Goal: Book appointment/travel/reservation

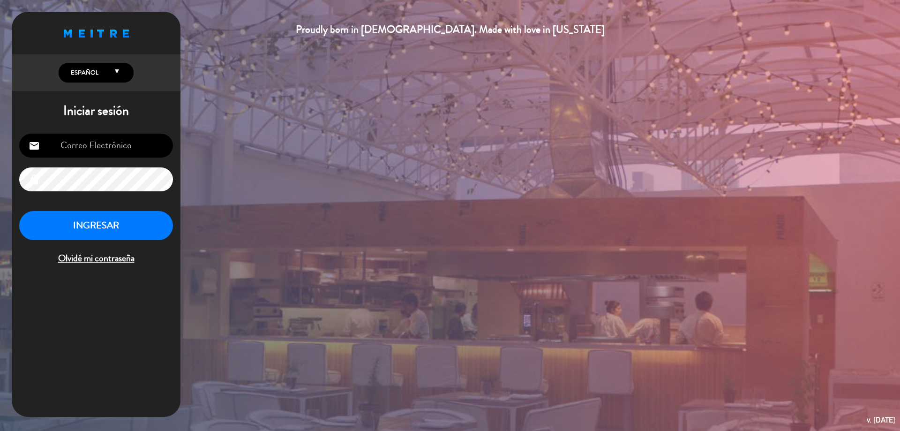
type input "[EMAIL_ADDRESS][DOMAIN_NAME]"
click at [117, 223] on button "INGRESAR" at bounding box center [96, 226] width 154 height 30
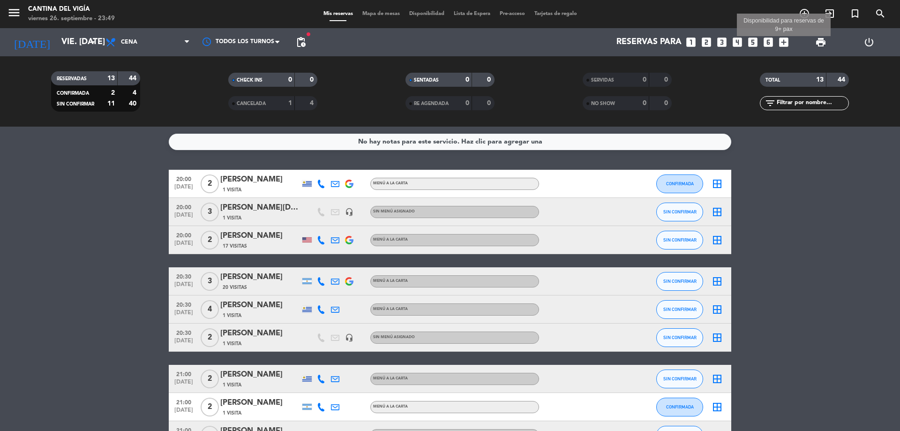
click at [785, 45] on icon "add_box" at bounding box center [783, 42] width 12 height 12
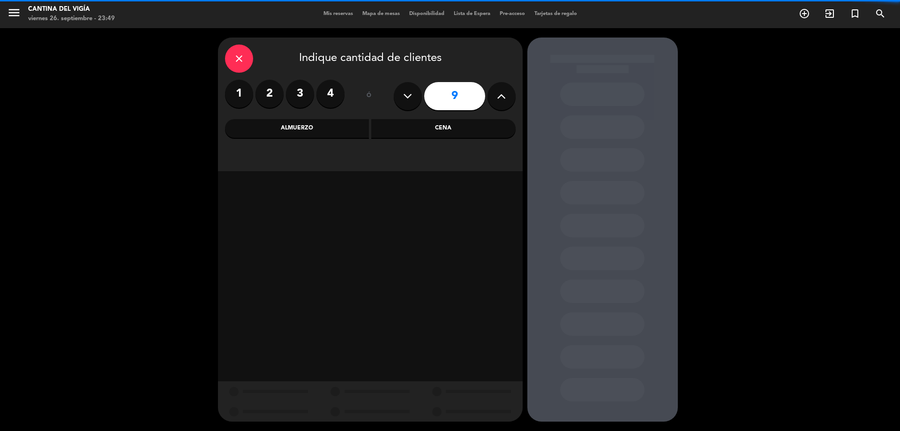
click at [501, 97] on icon at bounding box center [501, 96] width 9 height 14
type input "10"
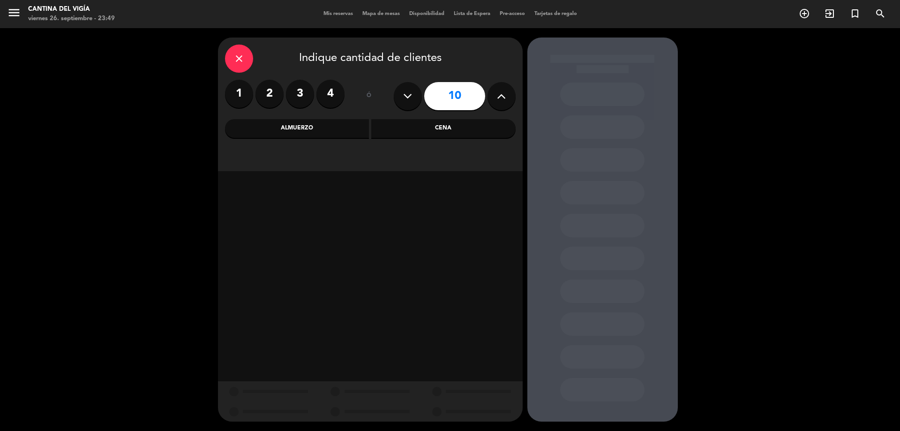
click at [423, 131] on div "Cena" at bounding box center [443, 128] width 144 height 19
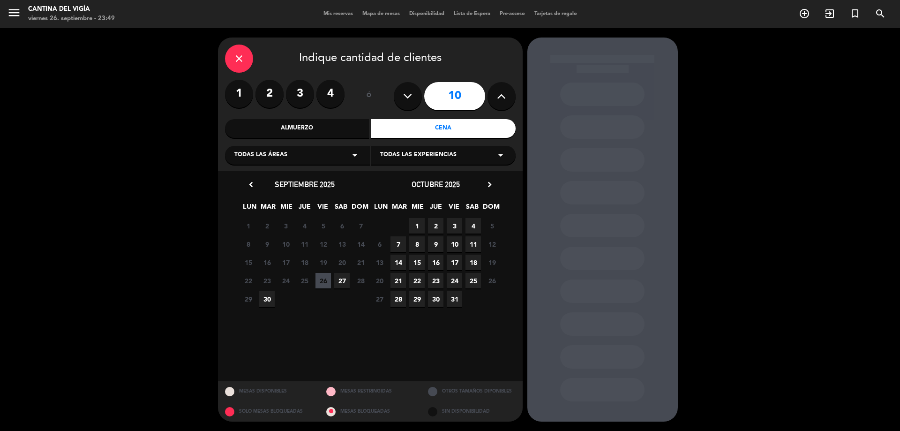
click at [487, 186] on icon "chevron_right" at bounding box center [490, 184] width 10 height 10
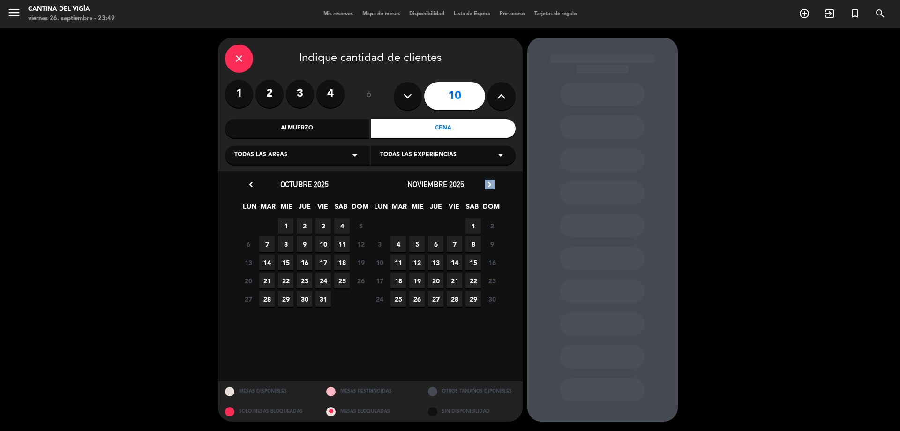
click at [487, 186] on icon "chevron_right" at bounding box center [490, 184] width 10 height 10
click at [262, 298] on span "30" at bounding box center [266, 298] width 15 height 15
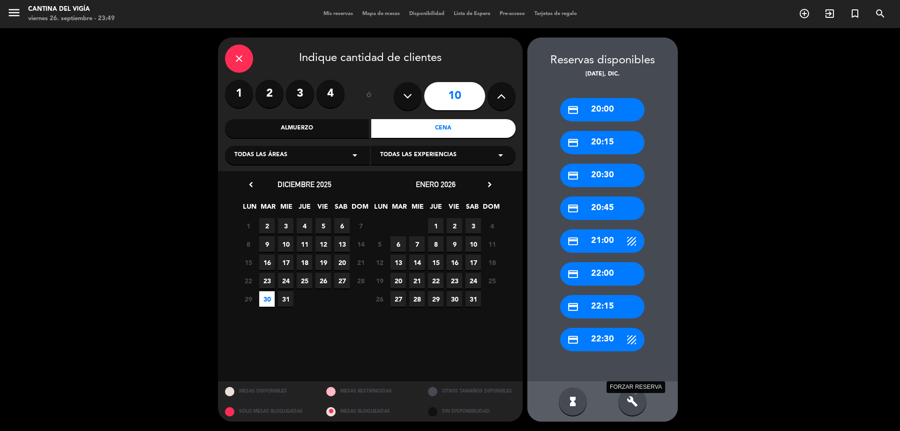
click at [635, 400] on icon "build" at bounding box center [632, 400] width 11 height 11
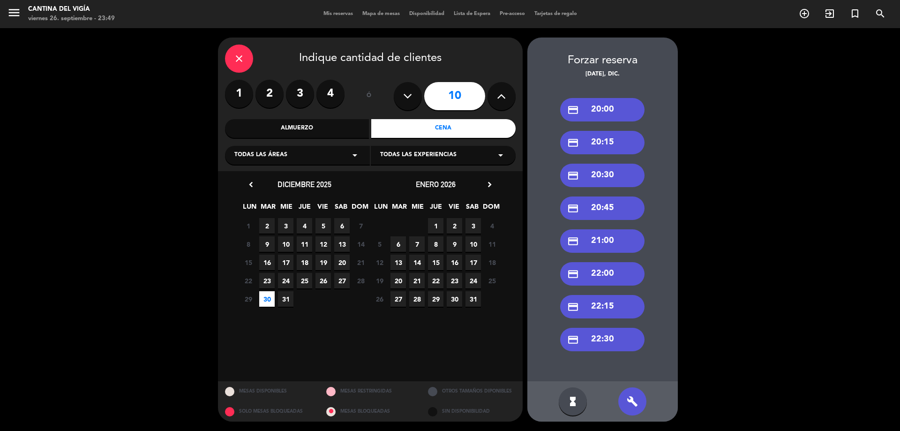
click at [232, 59] on div "close" at bounding box center [239, 59] width 28 height 28
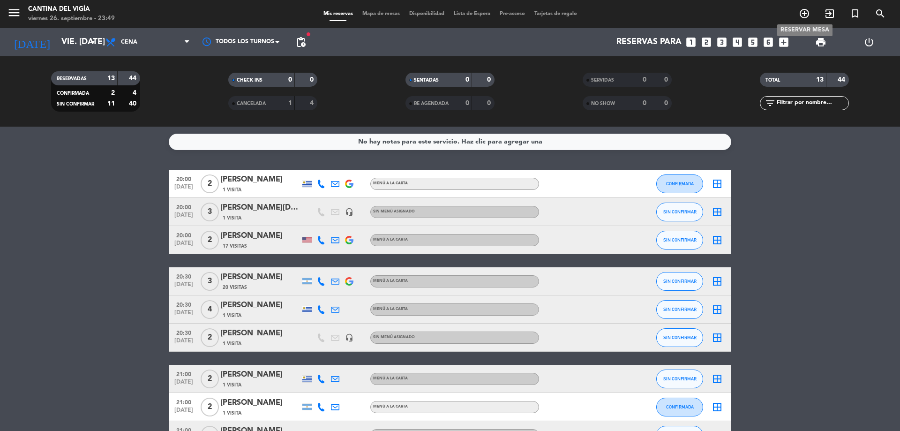
click at [805, 17] on icon "add_circle_outline" at bounding box center [803, 13] width 11 height 11
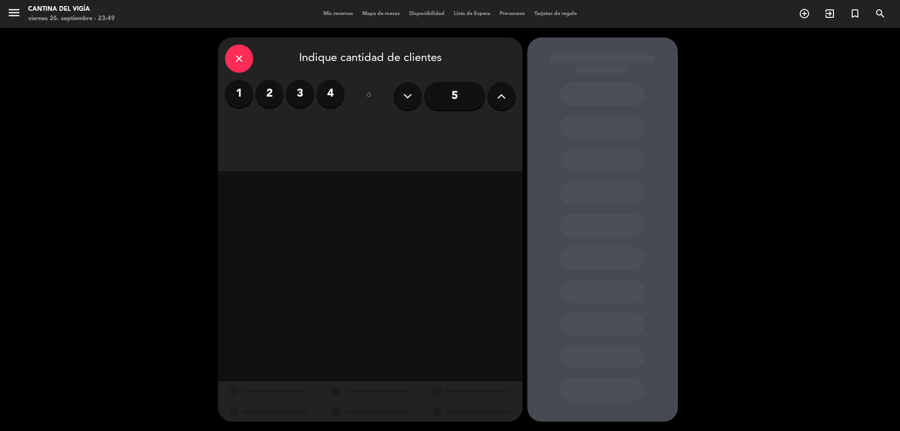
click at [475, 95] on input "5" at bounding box center [454, 96] width 61 height 28
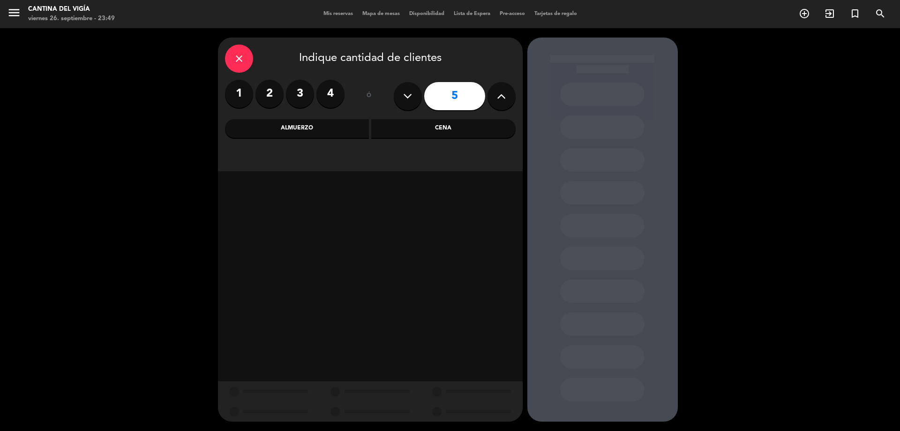
click at [502, 97] on icon at bounding box center [501, 96] width 9 height 14
click at [501, 97] on icon at bounding box center [501, 96] width 9 height 14
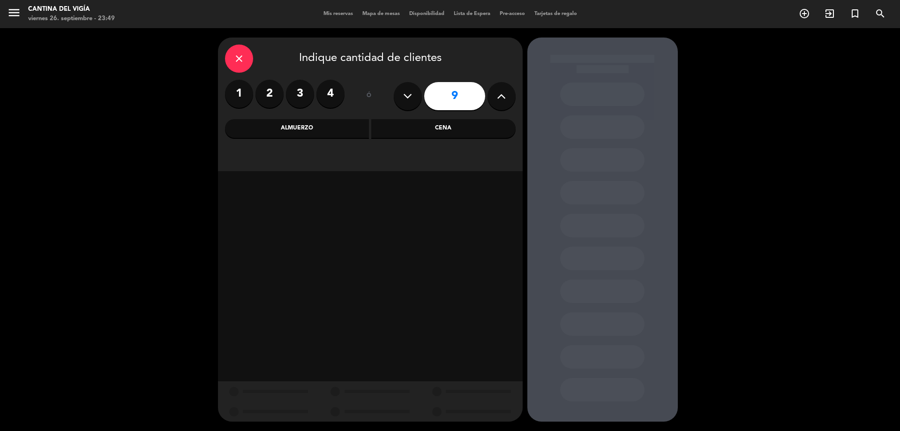
type input "10"
click at [496, 124] on div "Cena" at bounding box center [443, 128] width 144 height 19
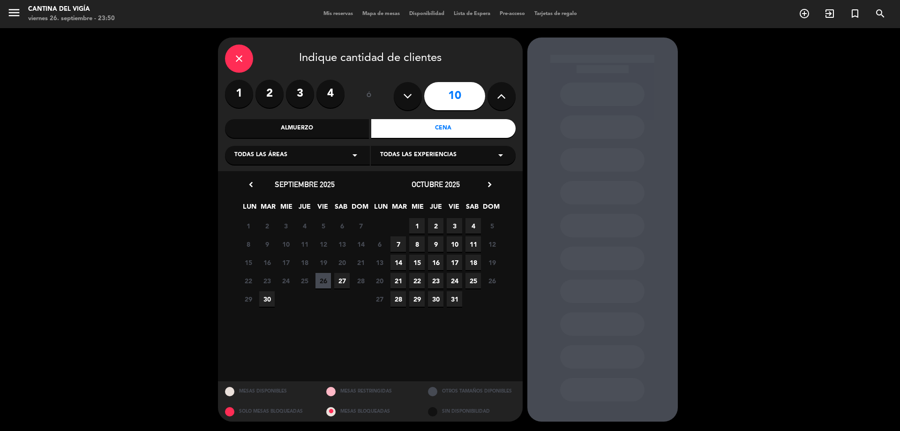
click at [488, 188] on icon "chevron_right" at bounding box center [490, 184] width 10 height 10
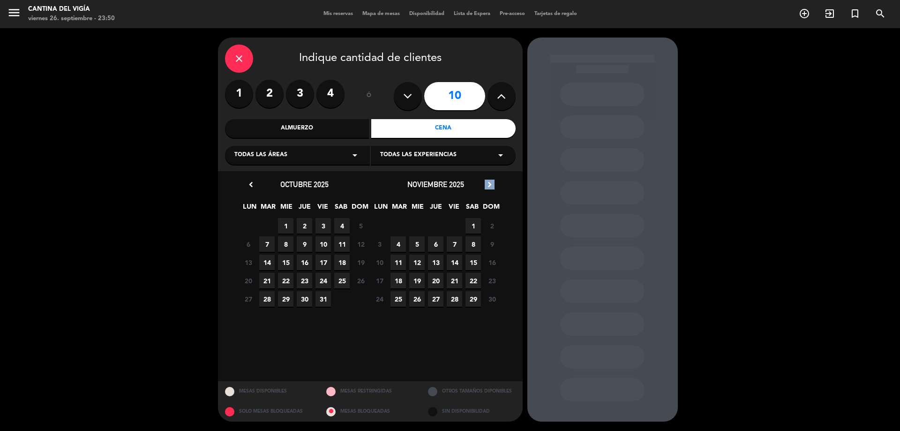
click at [488, 188] on icon "chevron_right" at bounding box center [490, 184] width 10 height 10
click at [488, 187] on icon "chevron_right" at bounding box center [490, 184] width 10 height 10
click at [269, 299] on span "30" at bounding box center [266, 298] width 15 height 15
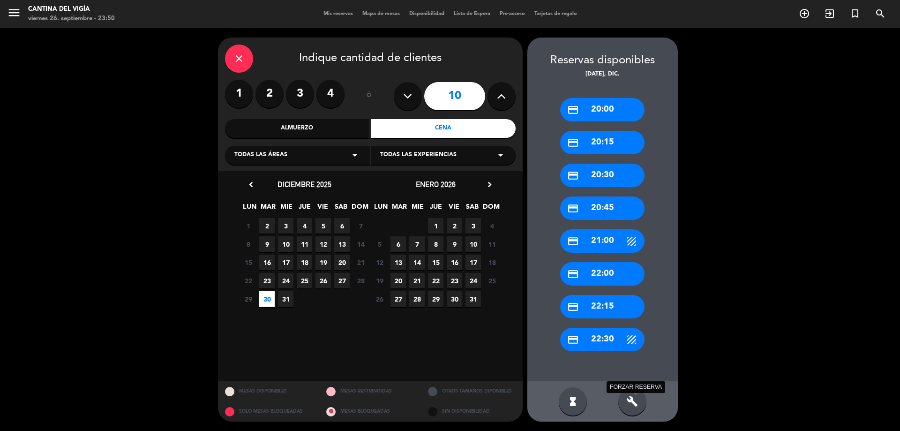
drag, startPoint x: 632, startPoint y: 404, endPoint x: 620, endPoint y: 384, distance: 23.7
click at [632, 405] on icon "build" at bounding box center [632, 400] width 11 height 11
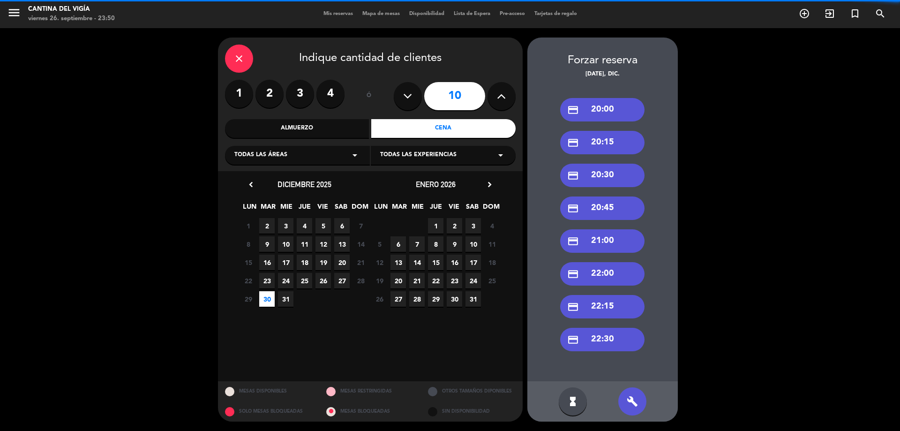
click at [604, 338] on div "credit_card 22:30" at bounding box center [602, 339] width 84 height 23
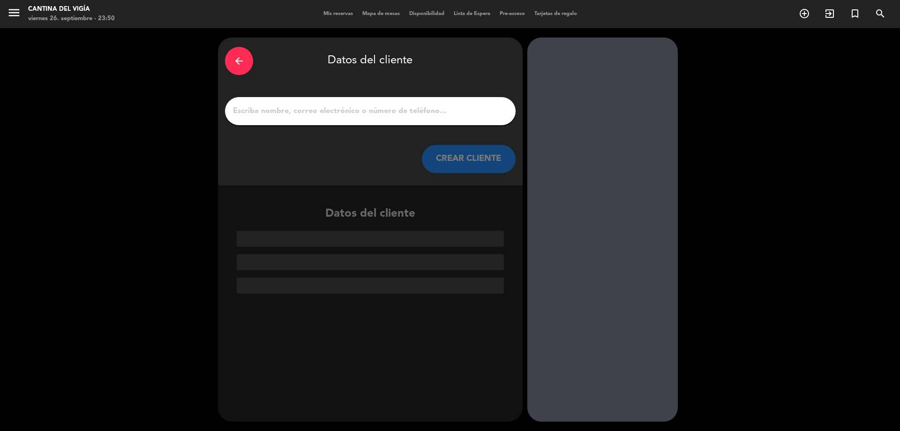
click at [339, 109] on input "1" at bounding box center [370, 110] width 276 height 13
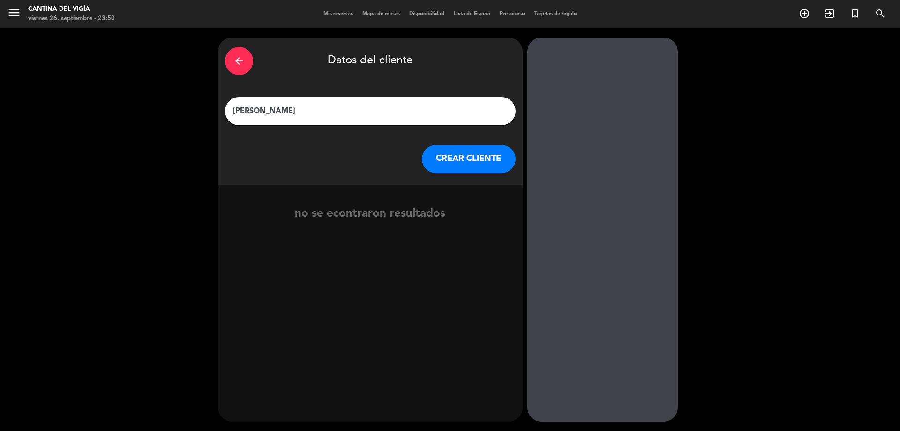
type input "[PERSON_NAME]"
click at [469, 162] on button "CREAR CLIENTE" at bounding box center [469, 159] width 94 height 28
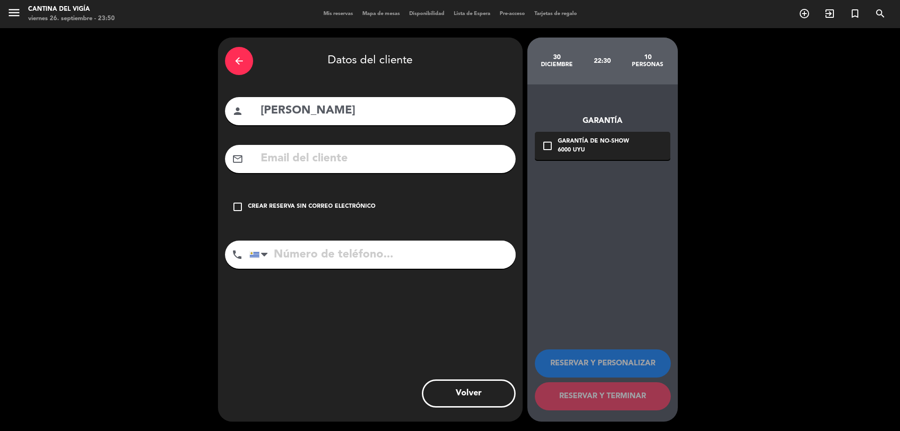
click at [318, 210] on div "Crear reserva sin correo electrónico" at bounding box center [311, 206] width 127 height 9
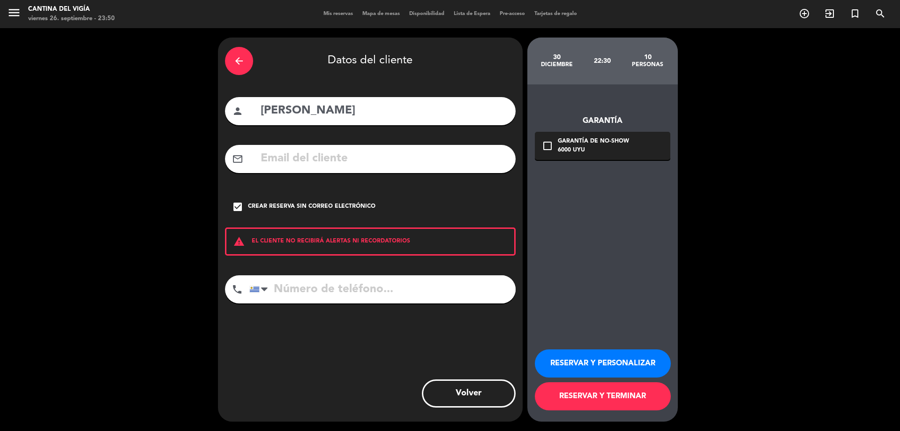
click at [370, 292] on input "tel" at bounding box center [382, 289] width 266 height 28
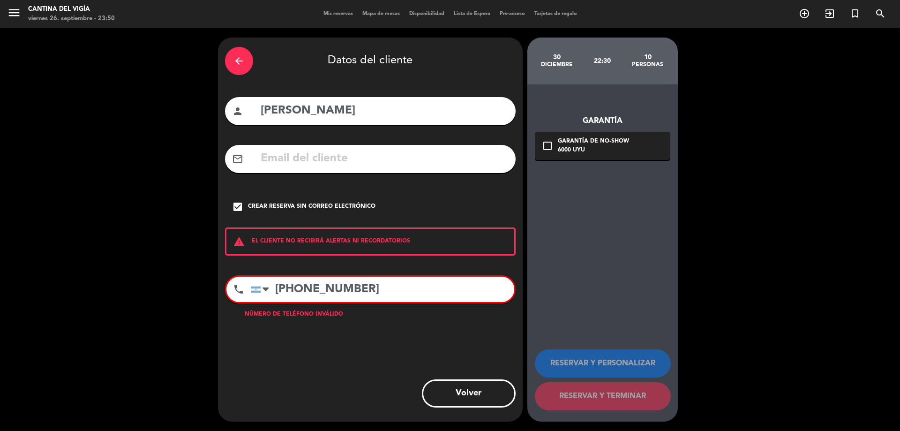
click at [298, 288] on input "[PHONE_NUMBER]" at bounding box center [382, 288] width 263 height 25
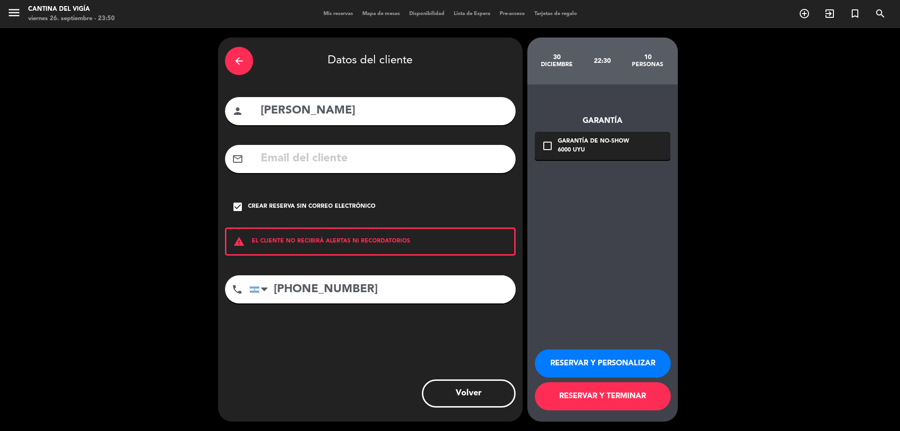
type input "[PHONE_NUMBER]"
drag, startPoint x: 600, startPoint y: 395, endPoint x: 606, endPoint y: 347, distance: 48.1
click at [606, 347] on div "RESERVAR Y PERSONALIZAR RESERVAR Y TERMINAR" at bounding box center [602, 375] width 135 height 92
click at [607, 365] on button "RESERVAR Y PERSONALIZAR" at bounding box center [603, 363] width 136 height 28
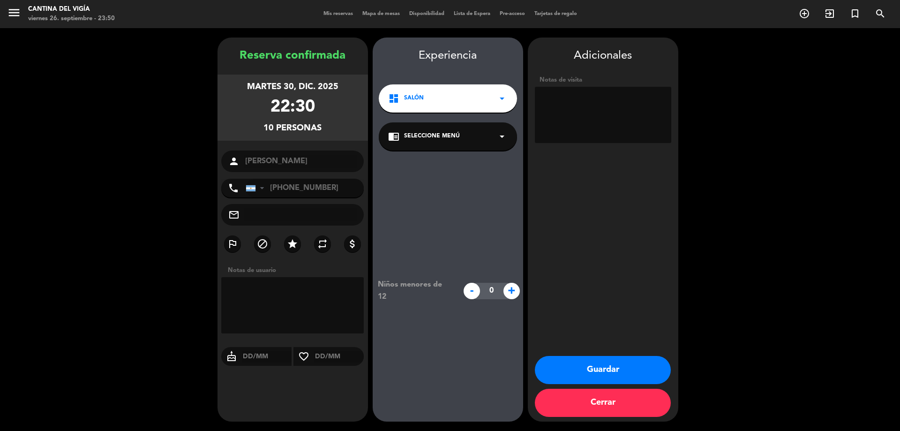
click at [321, 297] on textarea at bounding box center [292, 305] width 143 height 56
type textarea "E"
type textarea "Es 22:30 a 23:00"
click at [589, 366] on button "Guardar" at bounding box center [603, 370] width 136 height 28
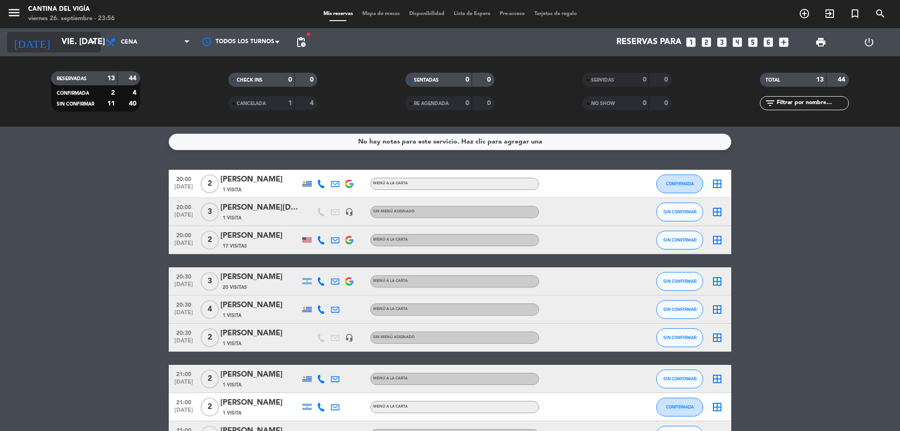
click at [91, 36] on input "vie. [DATE]" at bounding box center [111, 42] width 109 height 19
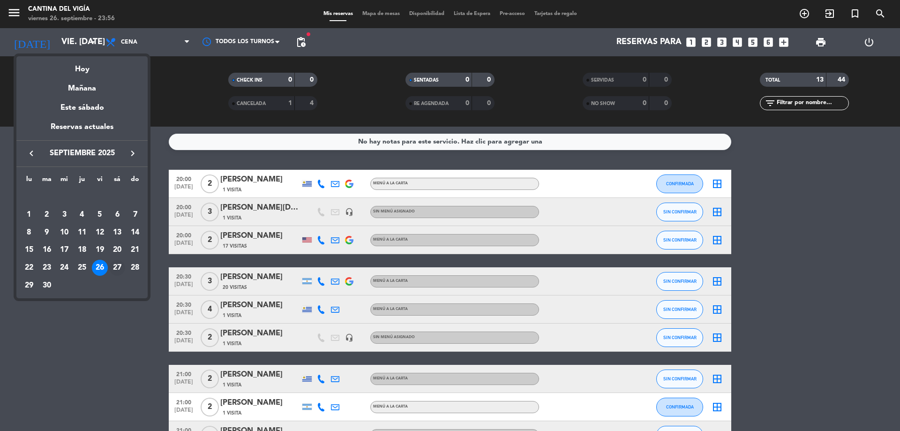
click at [114, 272] on div "27" at bounding box center [117, 268] width 16 height 16
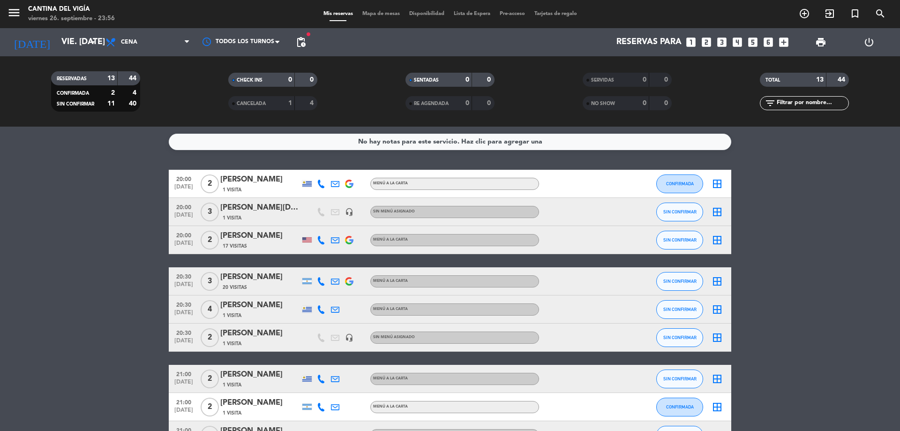
type input "sáb. [DATE]"
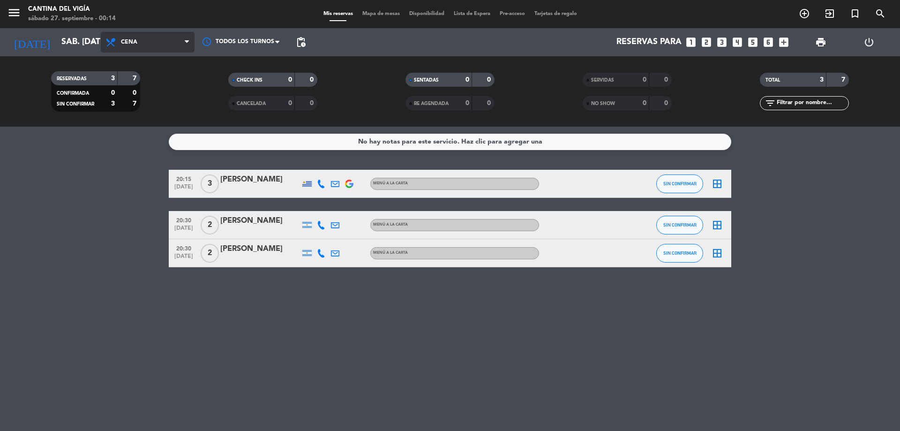
click at [153, 49] on span "Cena" at bounding box center [148, 42] width 94 height 21
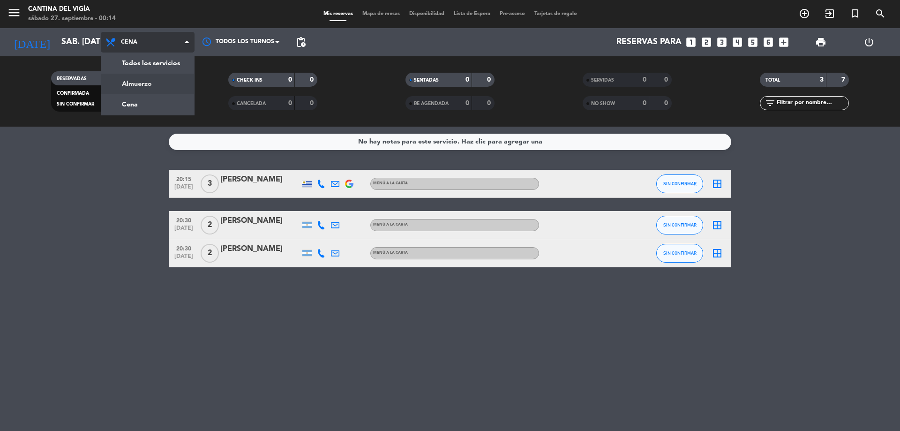
click at [155, 82] on div "menu Cantina del Vigía sábado 27. septiembre - 00:14 Mis reservas Mapa de mesas…" at bounding box center [450, 63] width 900 height 127
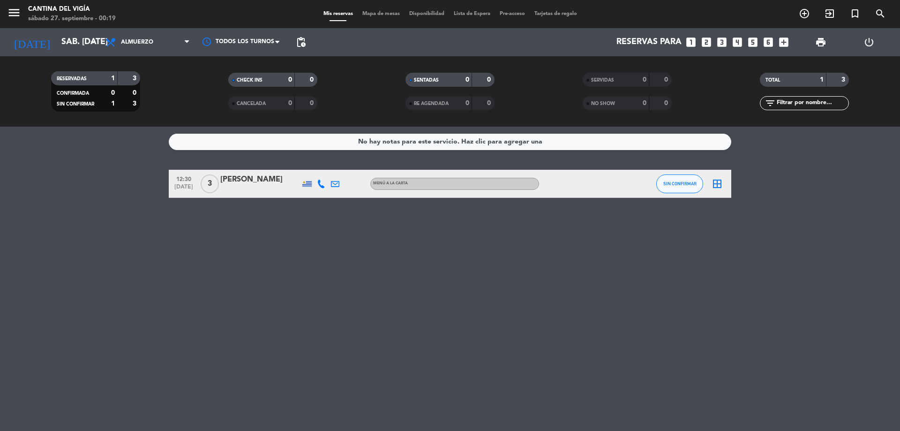
click at [186, 306] on div "No hay notas para este servicio. Haz clic para agregar una 12:30 [DATE] 3 [PERS…" at bounding box center [450, 279] width 900 height 304
